Goal: Task Accomplishment & Management: Complete application form

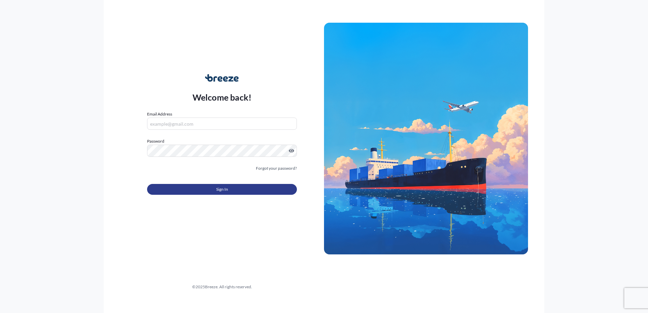
type input "[EMAIL_ADDRESS][DOMAIN_NAME]"
click at [224, 190] on span "Sign In" at bounding box center [222, 189] width 12 height 7
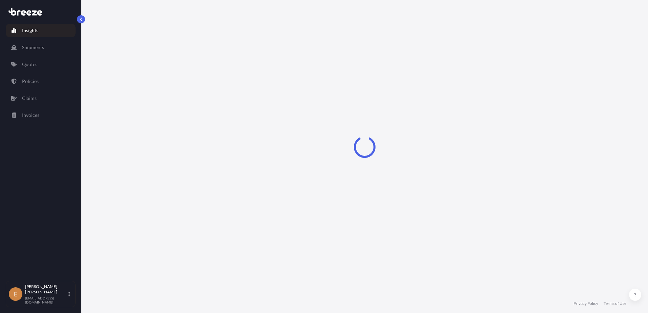
select select "2025"
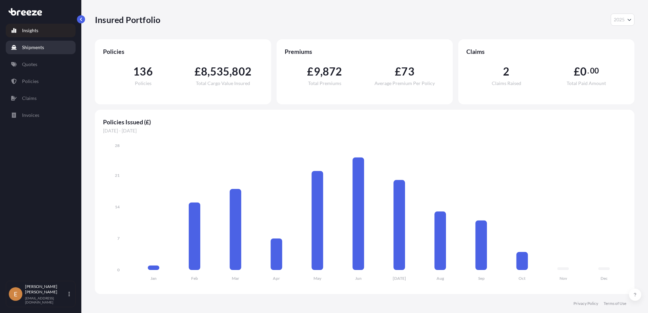
click at [36, 49] on p "Shipments" at bounding box center [33, 47] width 22 height 7
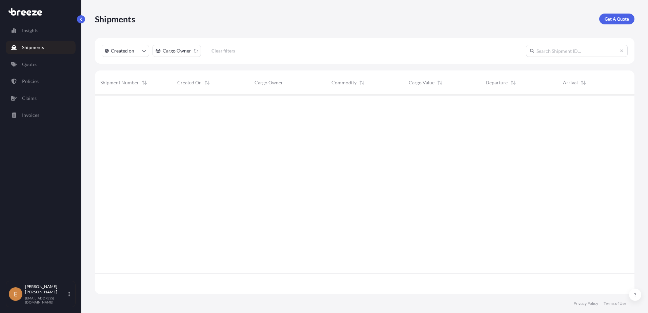
scroll to position [219, 535]
click at [32, 68] on link "Quotes" at bounding box center [41, 65] width 70 height 14
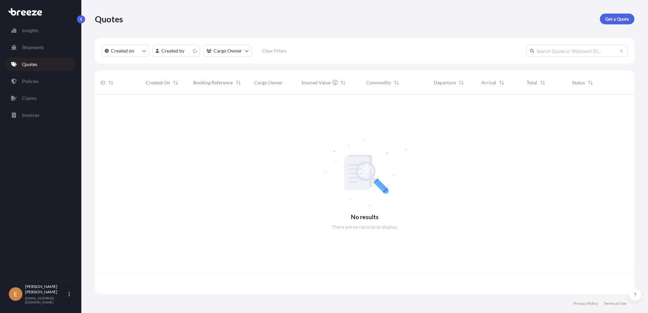
scroll to position [198, 535]
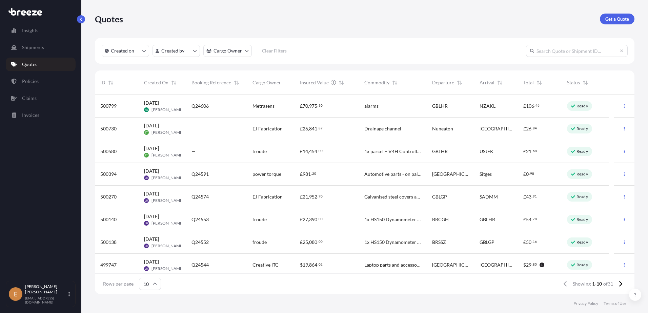
click at [223, 150] on div "—" at bounding box center [217, 151] width 50 height 7
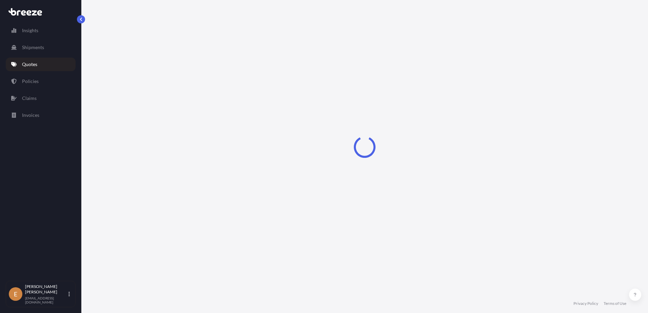
select select "Road"
select select "Air"
select select "Road"
select select "1"
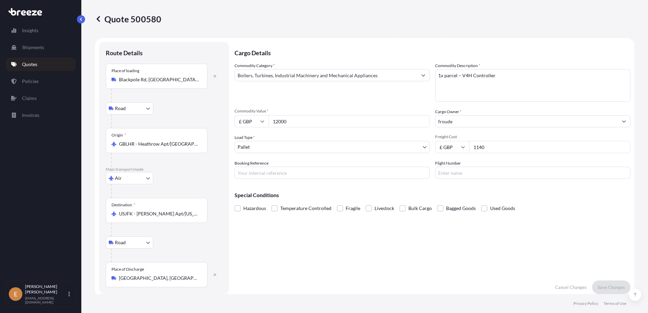
click at [284, 173] on input "Booking Reference" at bounding box center [332, 173] width 195 height 12
paste input "3265312666"
type input "3265312666"
click at [552, 75] on textarea "1x parcel – V4H Controller" at bounding box center [532, 85] width 195 height 33
type textarea "1x parcel – V4H Controller HS Code 9032810000"
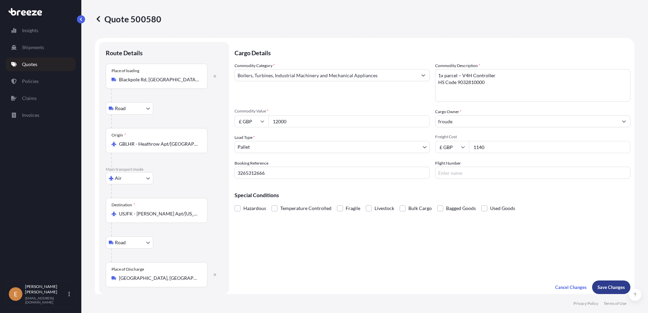
click at [613, 288] on p "Save Changes" at bounding box center [611, 287] width 27 height 7
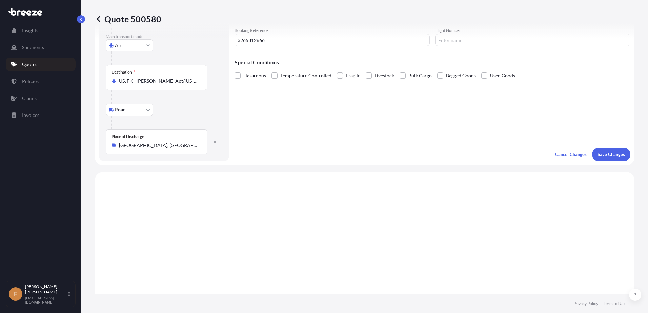
scroll to position [271, 0]
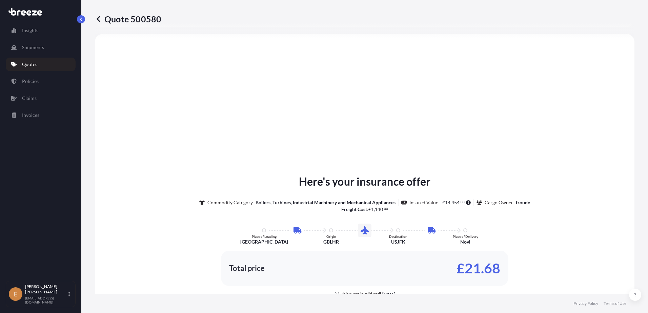
select select "Road"
select select "Air"
select select "Road"
select select "1"
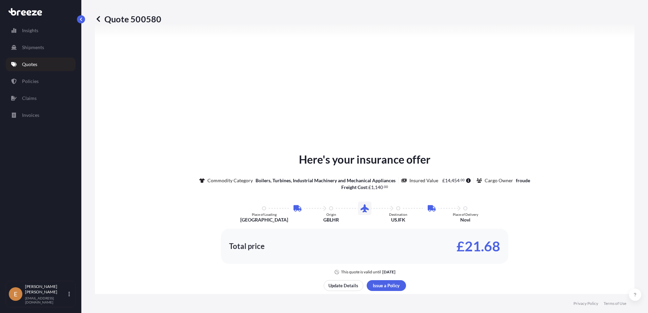
scroll to position [339, 0]
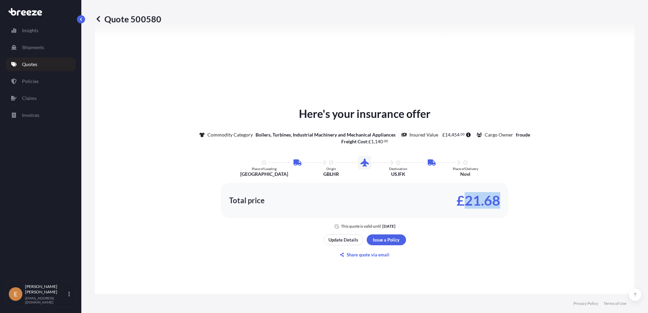
drag, startPoint x: 463, startPoint y: 205, endPoint x: 497, endPoint y: 205, distance: 33.9
click at [497, 205] on p "£21.68" at bounding box center [479, 200] width 44 height 11
copy p "21.68"
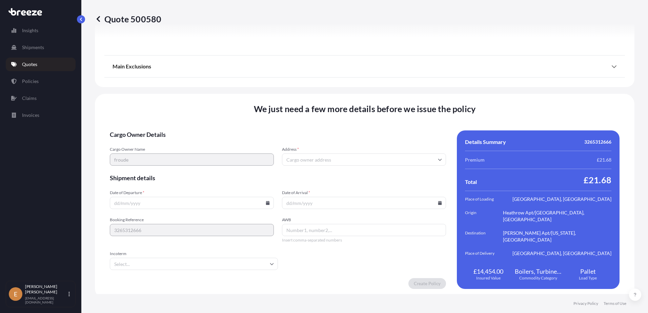
scroll to position [897, 0]
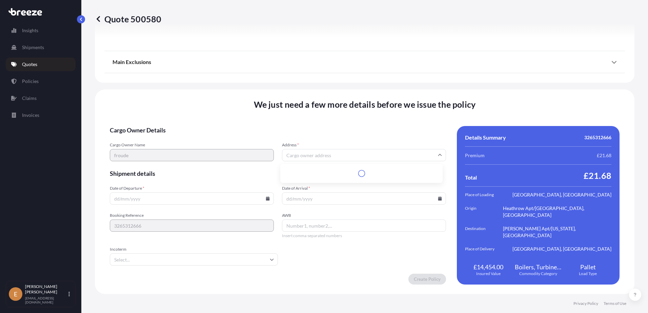
click at [315, 157] on input "Address *" at bounding box center [364, 155] width 164 height 12
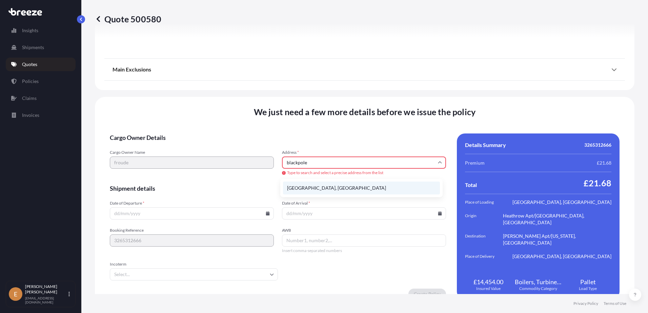
click at [321, 188] on li "[GEOGRAPHIC_DATA], [GEOGRAPHIC_DATA]" at bounding box center [361, 188] width 157 height 13
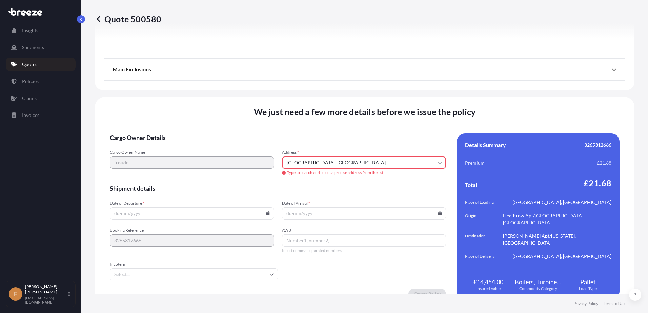
type input "Blackpole Rd, [GEOGRAPHIC_DATA], [GEOGRAPHIC_DATA]"
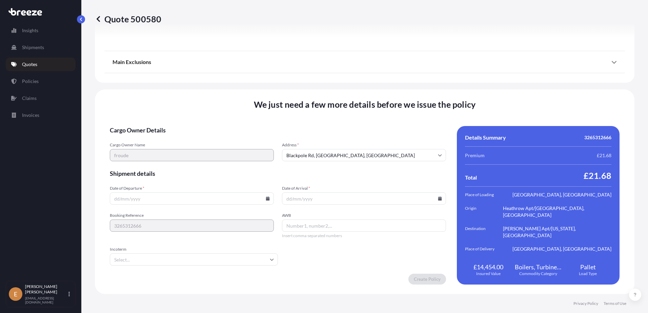
click at [217, 202] on input "Date of Departure *" at bounding box center [192, 199] width 164 height 12
click at [202, 197] on input "Date of Departure *" at bounding box center [192, 199] width 164 height 12
click at [267, 198] on icon at bounding box center [268, 199] width 4 height 4
click at [190, 124] on button "9" at bounding box center [184, 124] width 11 height 11
type input "[DATE]"
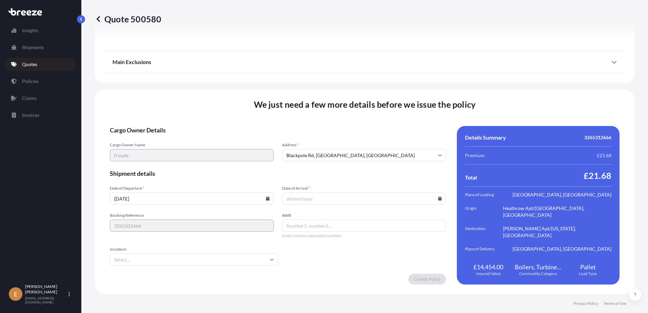
click at [438, 198] on icon at bounding box center [440, 199] width 4 height 4
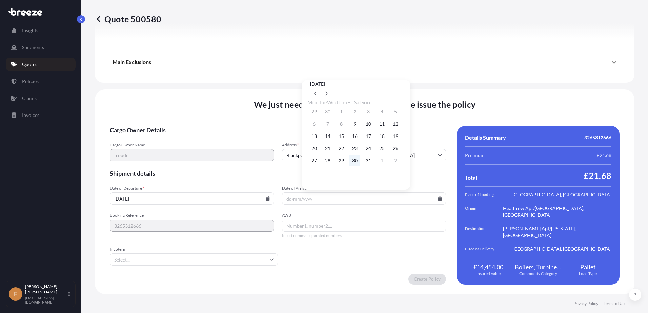
click at [360, 164] on button "30" at bounding box center [354, 160] width 11 height 11
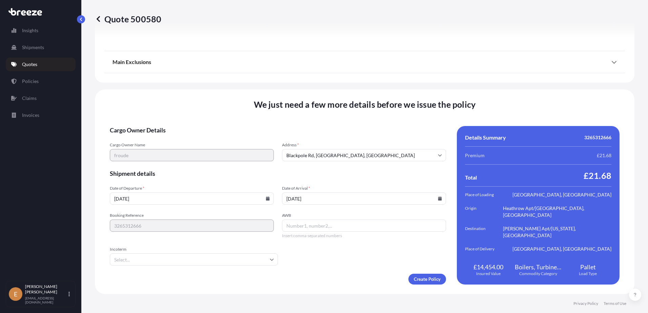
type input "[DATE]"
click at [308, 226] on input "AWB" at bounding box center [364, 226] width 164 height 12
paste input "21.68"
type input "21.68"
click at [315, 227] on input "AWB" at bounding box center [364, 226] width 164 height 12
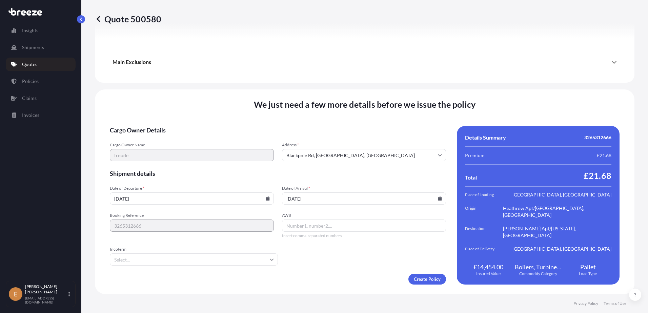
paste input "3265312666"
type input "3265312666"
click at [185, 259] on input "Incoterm" at bounding box center [194, 260] width 168 height 12
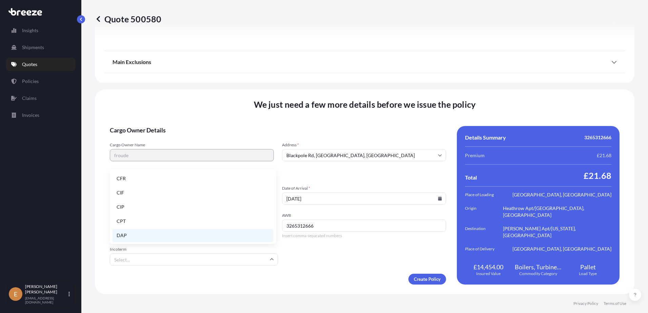
click at [139, 237] on li "DAP" at bounding box center [193, 235] width 161 height 13
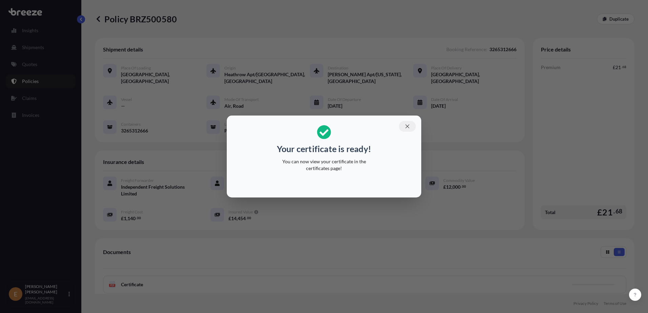
click at [409, 127] on icon "button" at bounding box center [407, 126] width 6 height 6
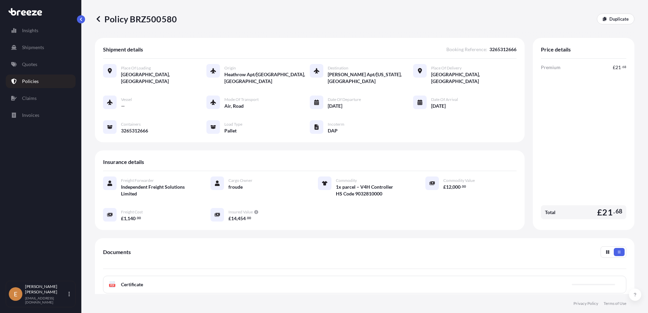
click at [154, 18] on p "Policy BRZ500580" at bounding box center [136, 19] width 82 height 11
copy p "BRZ500580"
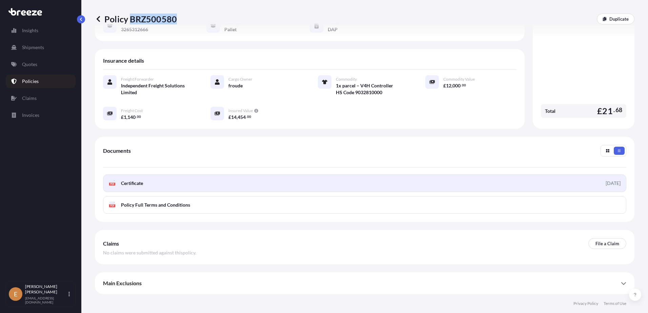
click at [417, 187] on link "PDF Certificate [DATE]" at bounding box center [364, 184] width 523 height 18
